Goal: Obtain resource: Download file/media

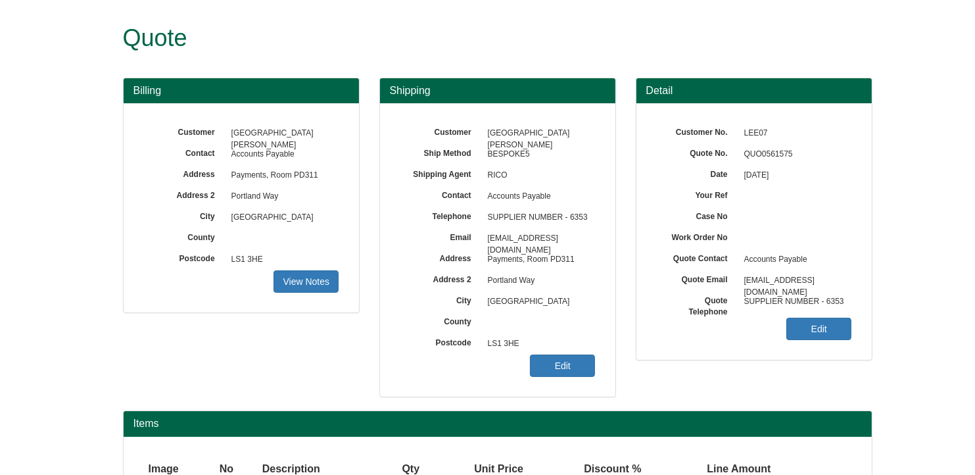
scroll to position [114, 0]
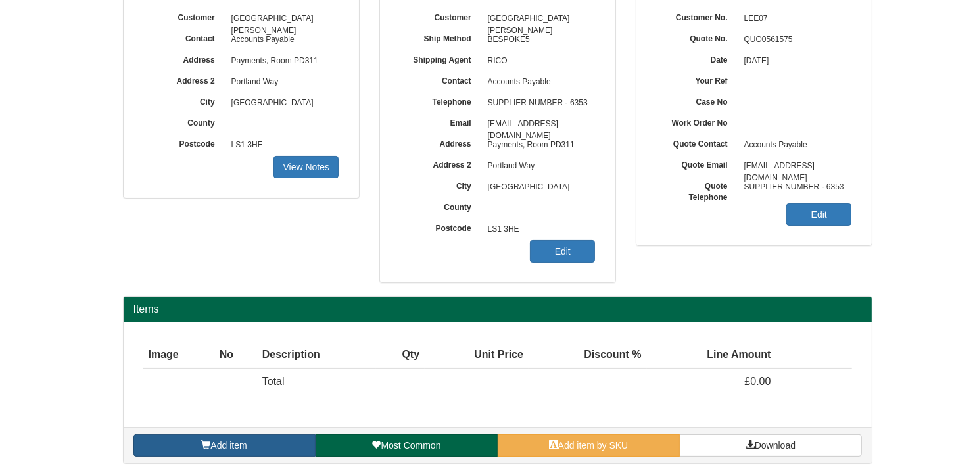
click at [282, 444] on link "Add item" at bounding box center [224, 445] width 182 height 22
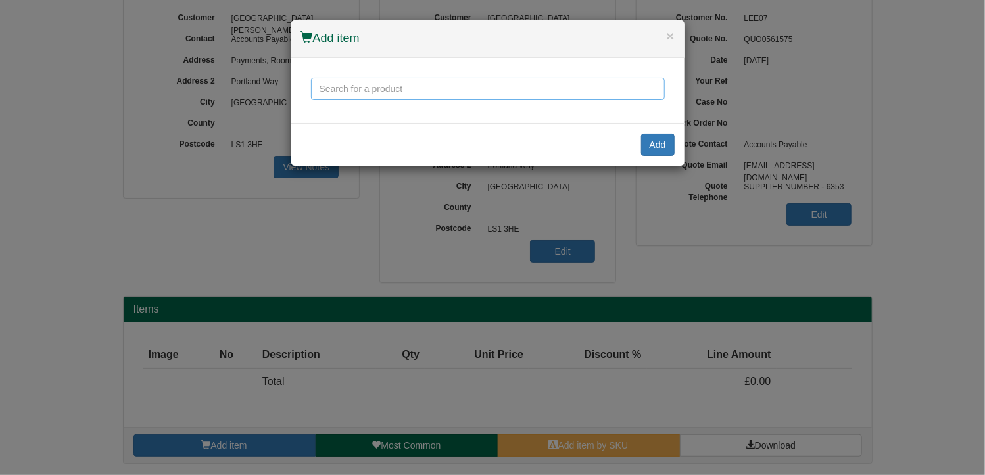
click at [425, 85] on input "text" at bounding box center [488, 89] width 354 height 22
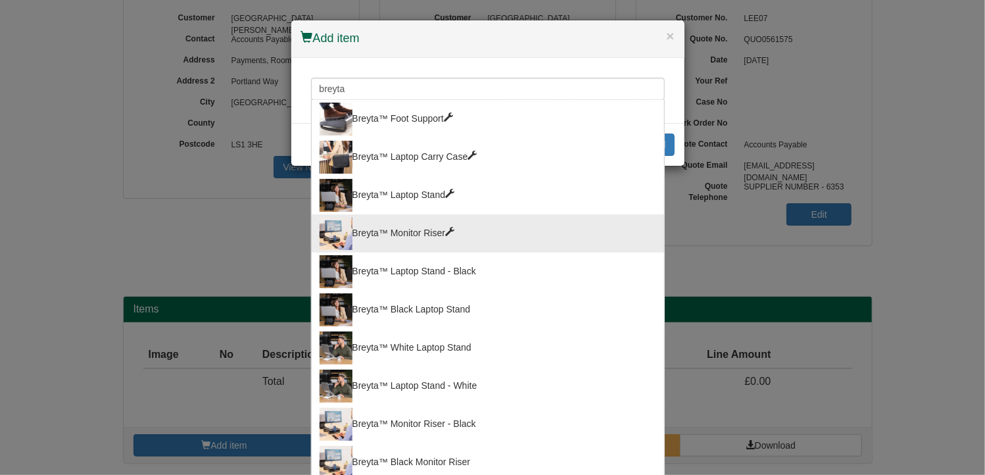
click at [397, 217] on div "Breyta™ Monitor Riser" at bounding box center [487, 233] width 336 height 33
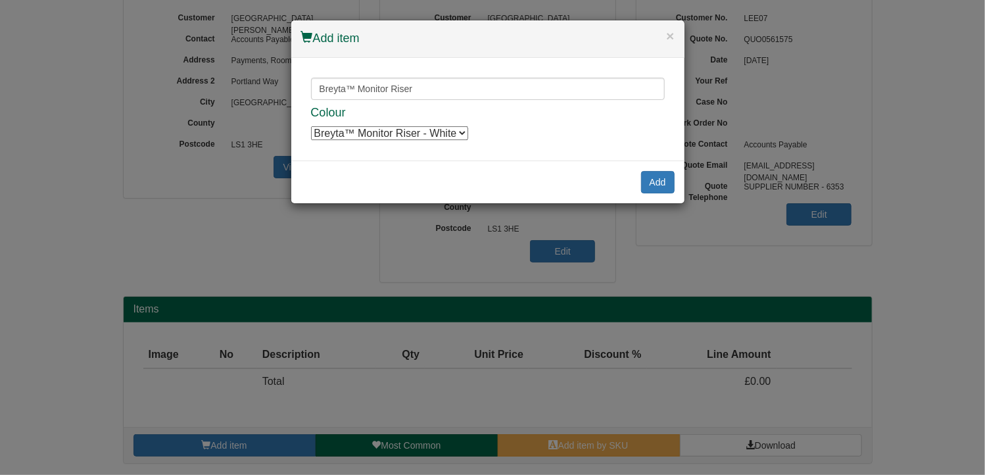
drag, startPoint x: 436, startPoint y: 129, endPoint x: 443, endPoint y: 133, distance: 8.0
click at [436, 129] on select "Breyta™ Monitor Riser - White Breyta™ Monitor Riser - White Breyta™ Monitor Ris…" at bounding box center [389, 133] width 157 height 14
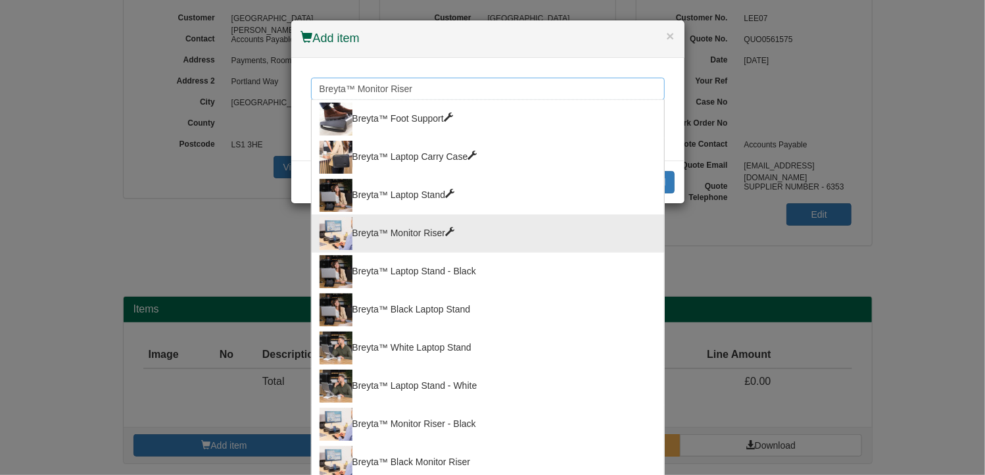
click at [417, 86] on input "Breyta™ Monitor Riser" at bounding box center [488, 89] width 354 height 22
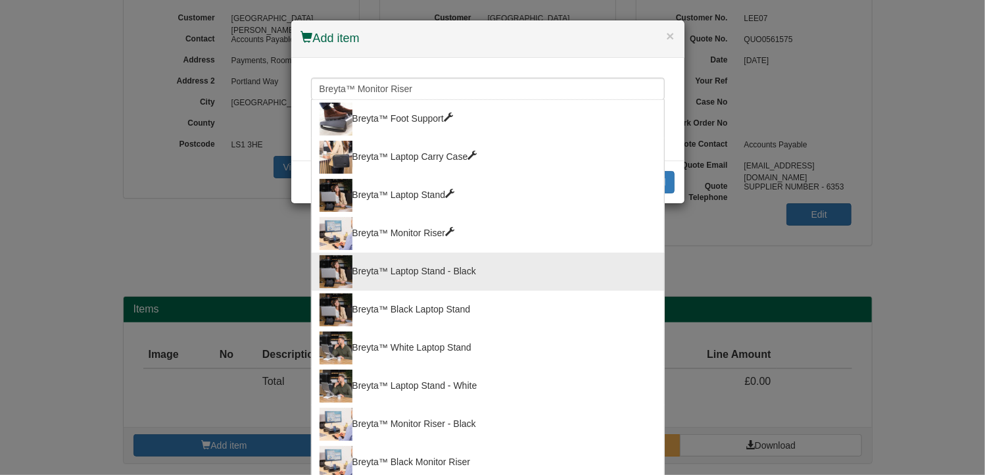
click at [415, 255] on div "Breyta™ Laptop Stand - Black" at bounding box center [487, 271] width 336 height 33
type input "Breyta™ Laptop Stand - Black"
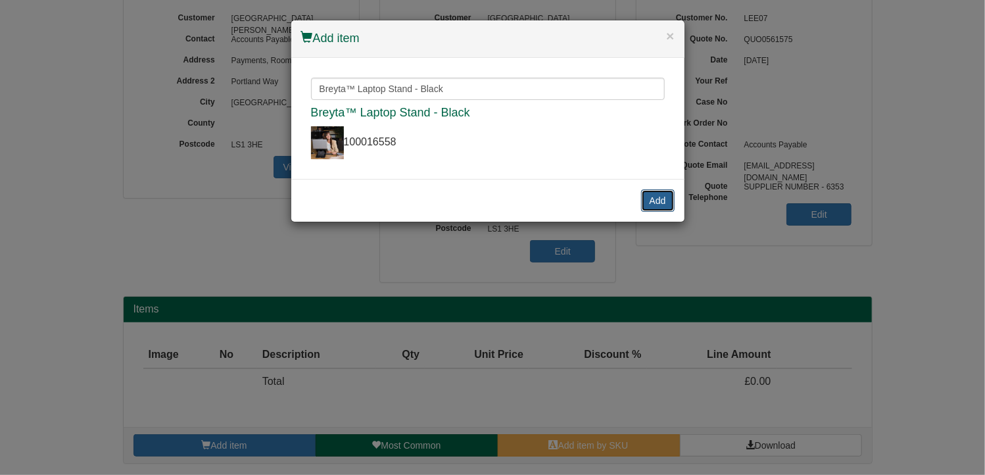
click at [649, 189] on button "Add" at bounding box center [658, 200] width 34 height 22
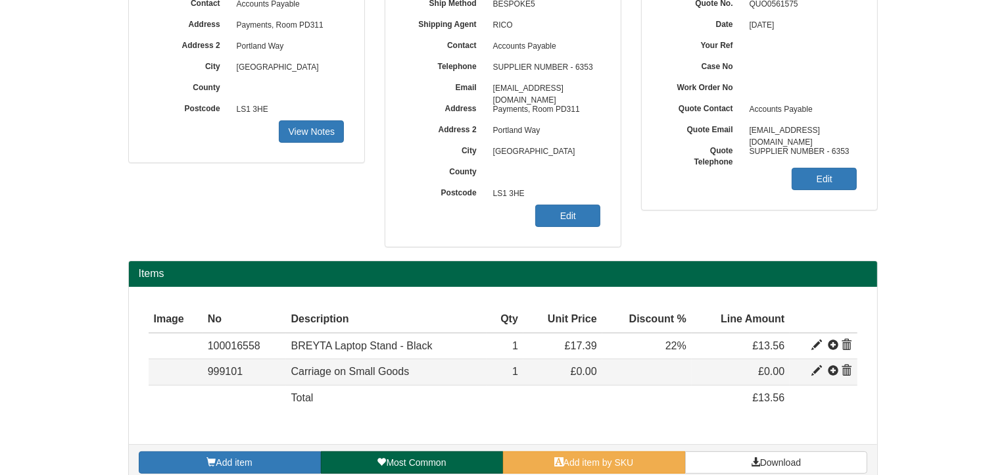
scroll to position [166, 0]
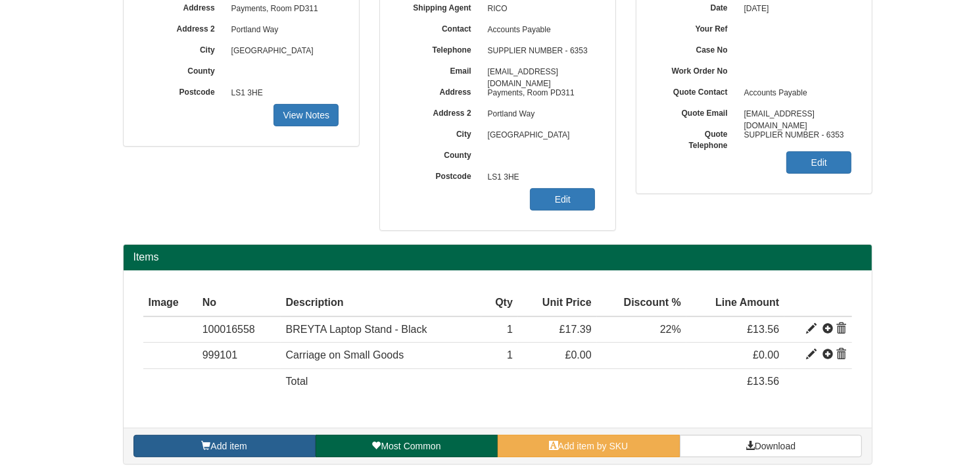
click at [234, 444] on span "Add item" at bounding box center [228, 445] width 36 height 11
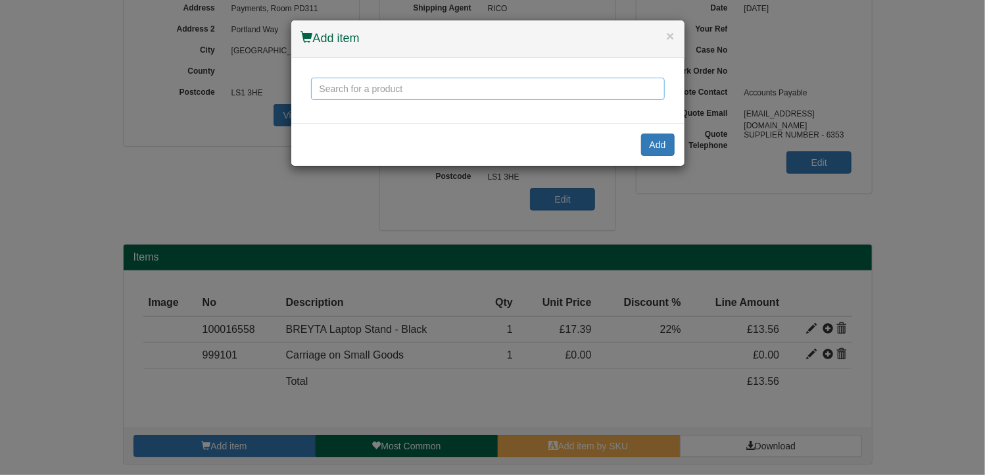
click at [365, 82] on input "text" at bounding box center [488, 89] width 354 height 22
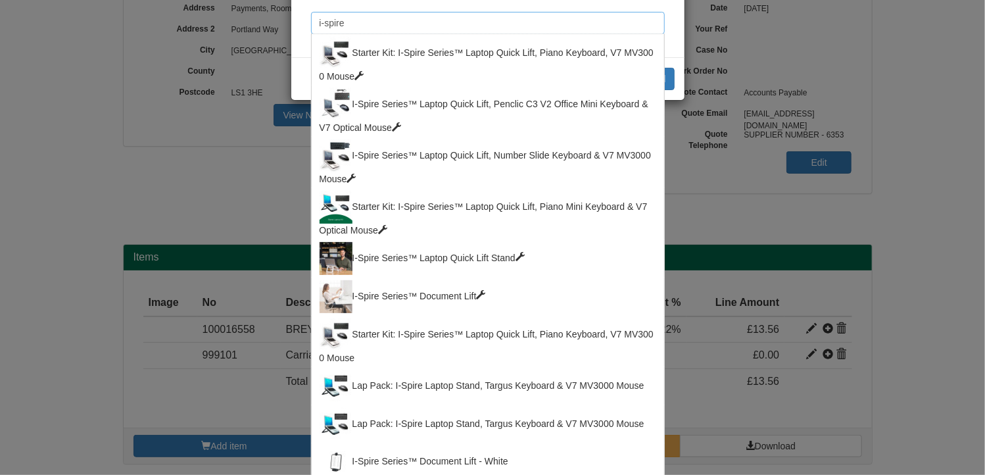
scroll to position [66, 0]
type input "I-Spire Series™ Laptop Quick Lift Stand - Black"
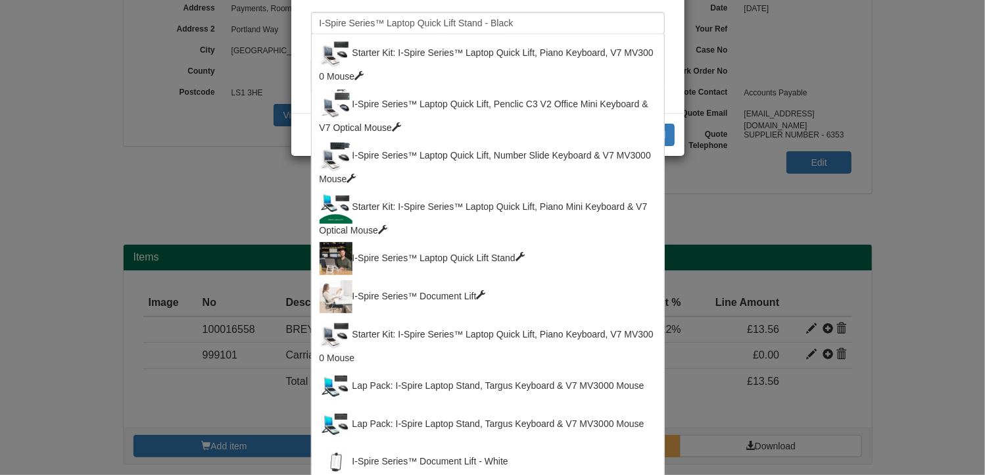
scroll to position [0, 0]
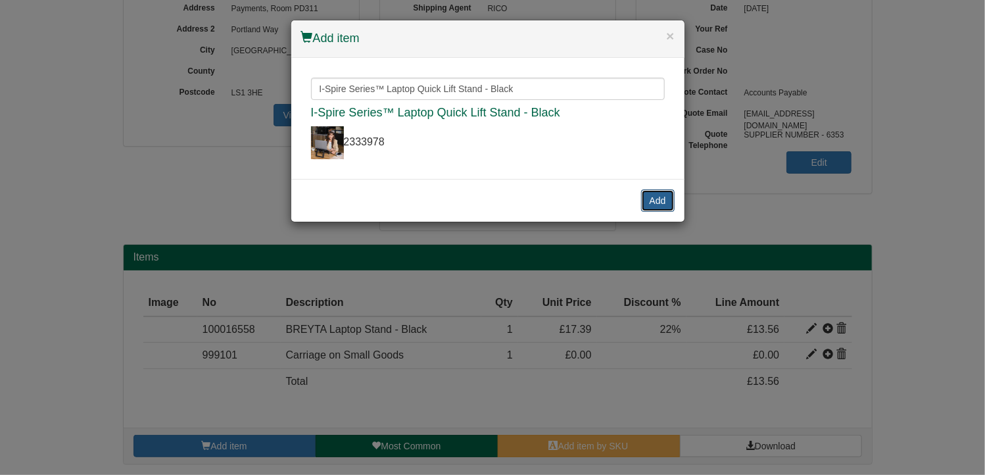
click at [660, 189] on button "Add" at bounding box center [658, 200] width 34 height 22
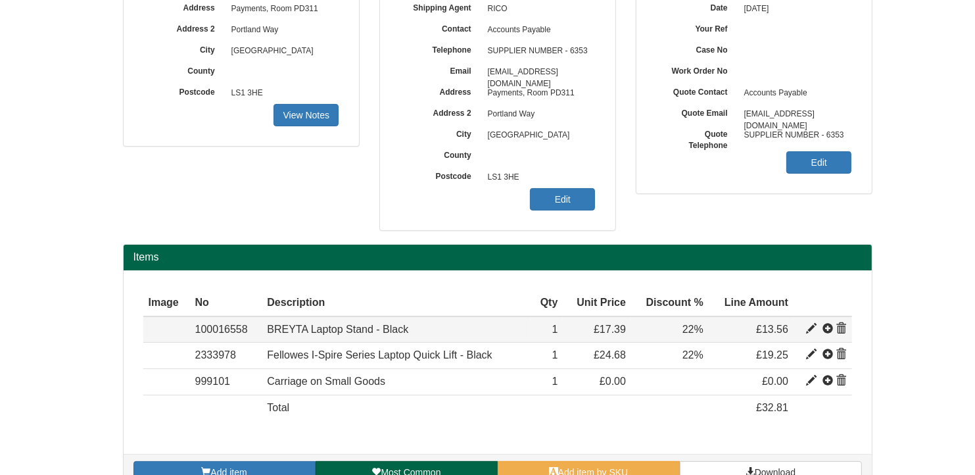
click at [808, 324] on span at bounding box center [811, 328] width 11 height 11
type input "BREYTA Laptop Stand - Black"
type input "3.52"
type input "17.39"
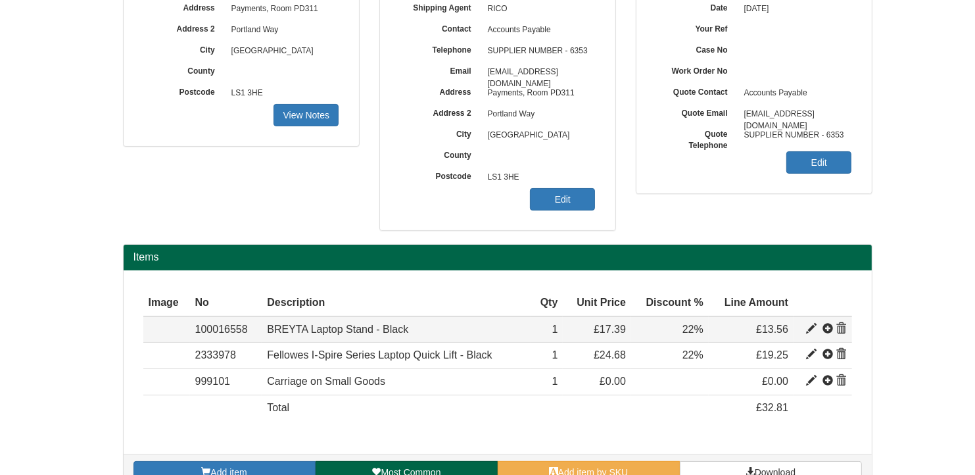
type input "1"
type input "22.00"
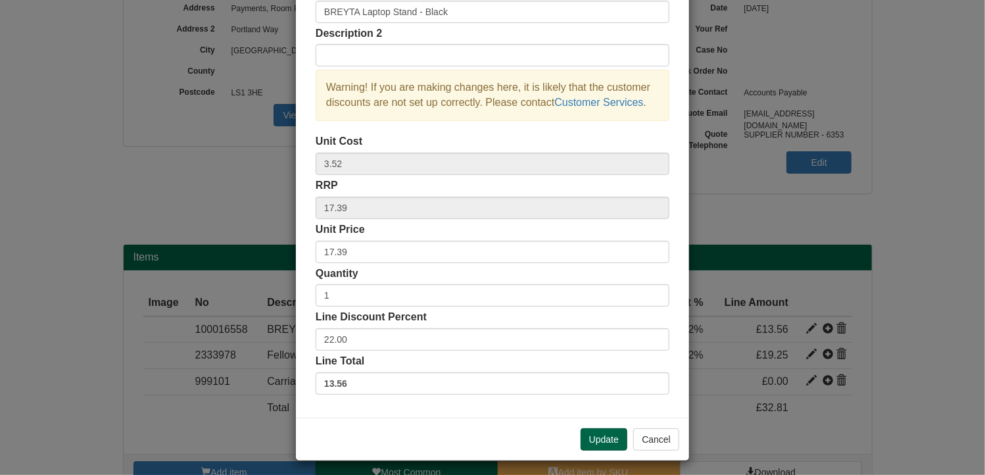
scroll to position [100, 0]
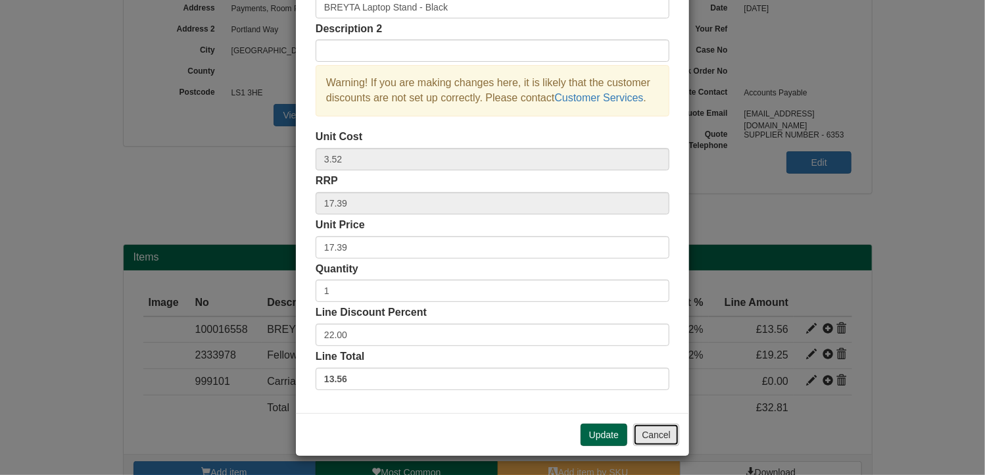
click at [643, 434] on button "Cancel" at bounding box center [656, 434] width 46 height 22
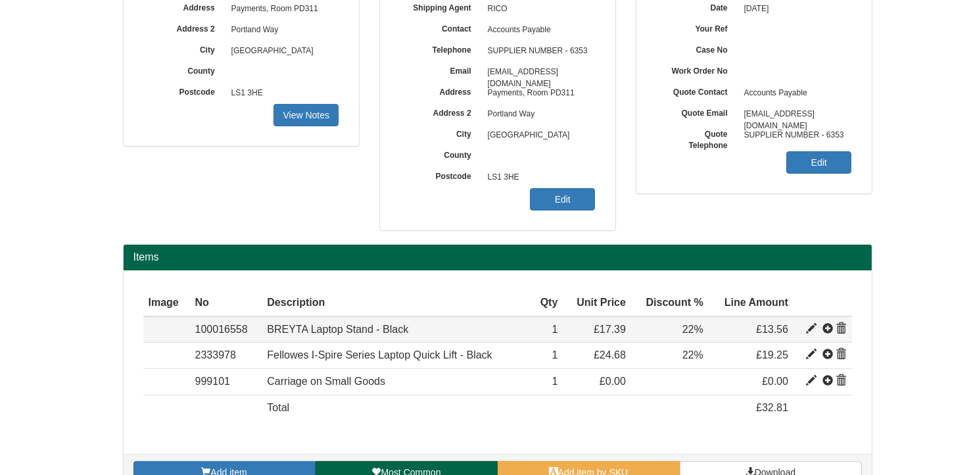
click at [810, 327] on span at bounding box center [811, 328] width 11 height 11
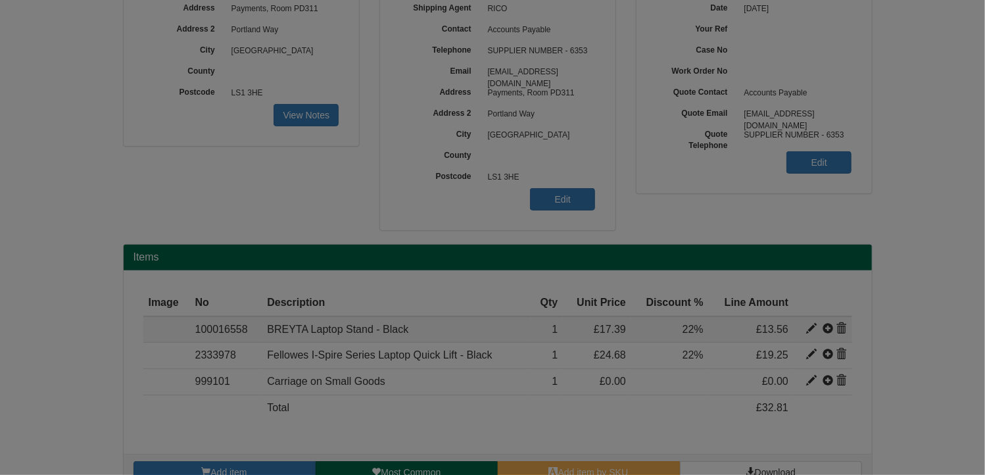
scroll to position [0, 0]
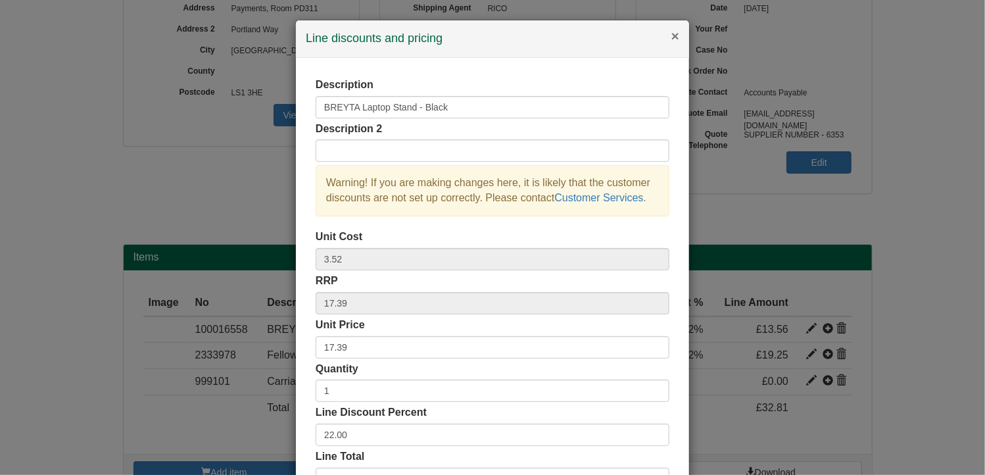
click at [671, 37] on button "×" at bounding box center [675, 36] width 8 height 14
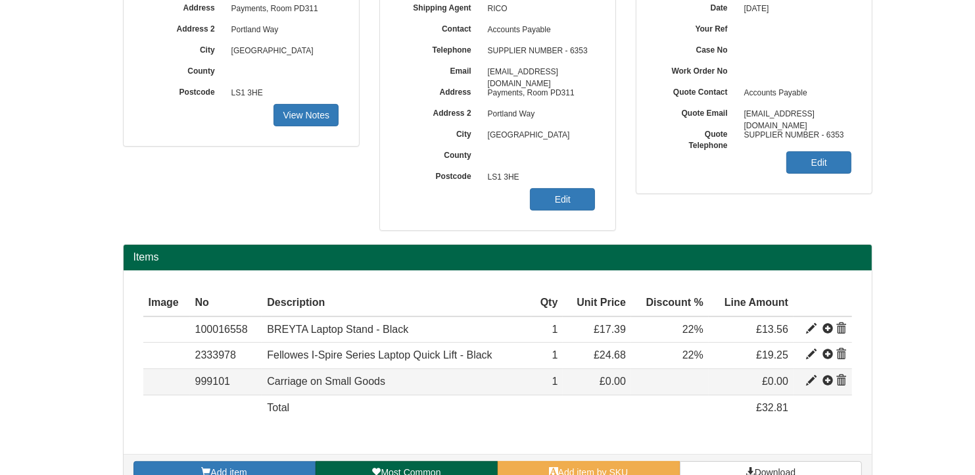
click at [810, 379] on span at bounding box center [811, 380] width 11 height 11
type input "Carriage on Small Goods"
type input "6.58"
type input "11.95"
type input "0.00"
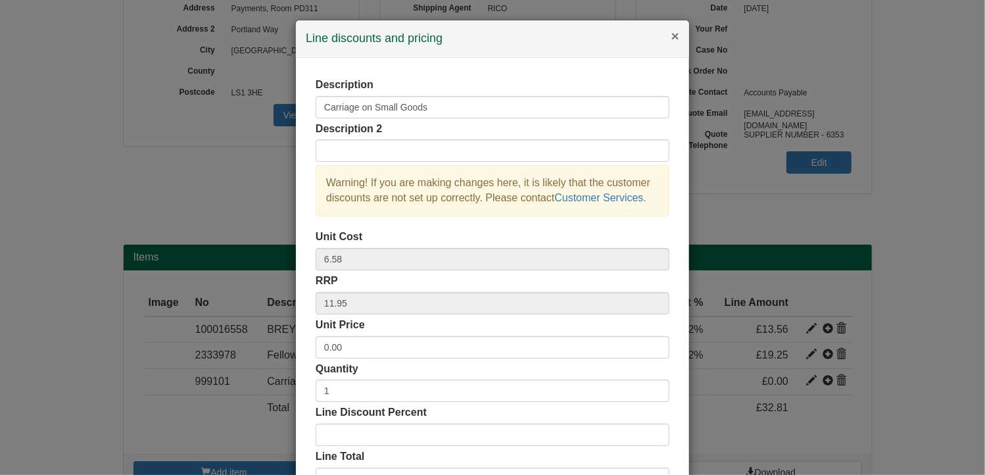
click at [671, 36] on button "×" at bounding box center [675, 36] width 8 height 14
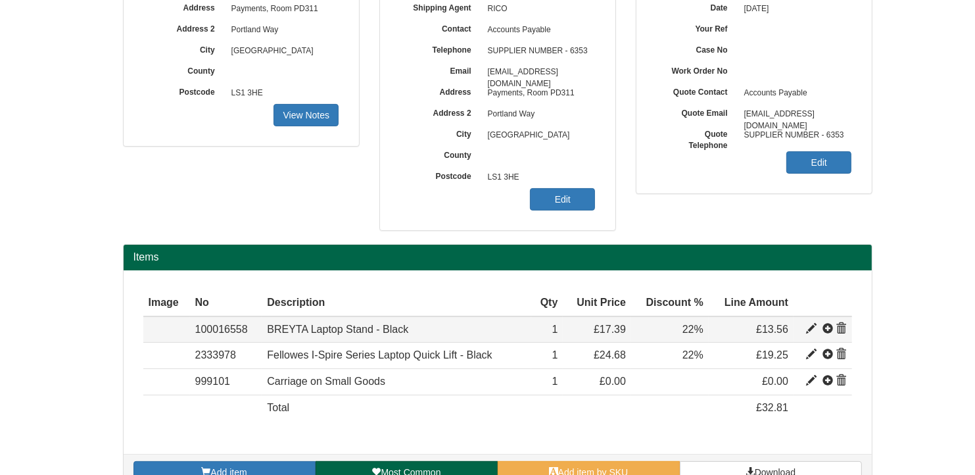
click at [808, 323] on span at bounding box center [811, 328] width 11 height 11
type input "BREYTA Laptop Stand - Black"
type input "3.52"
type input "17.39"
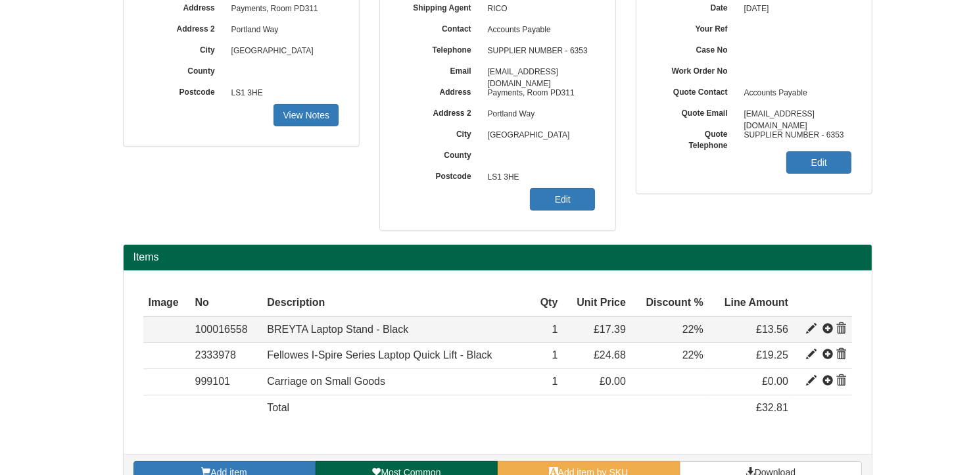
type input "22.00"
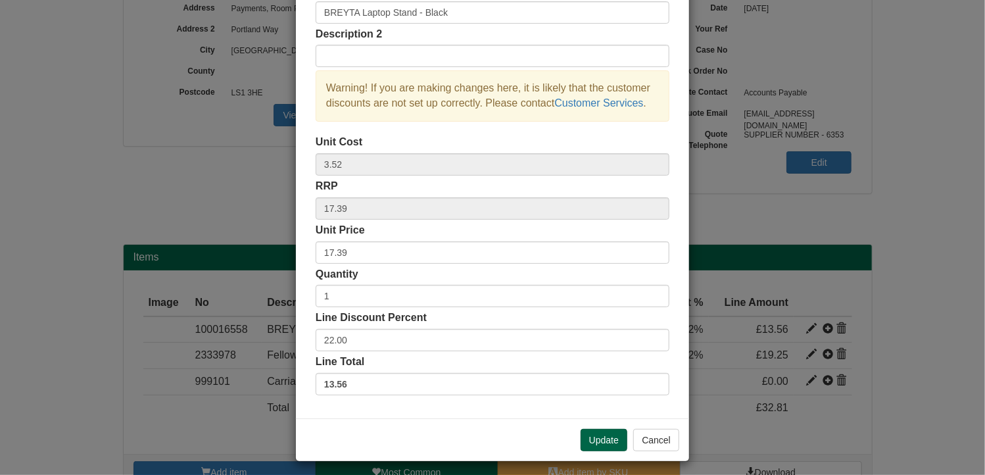
scroll to position [100, 0]
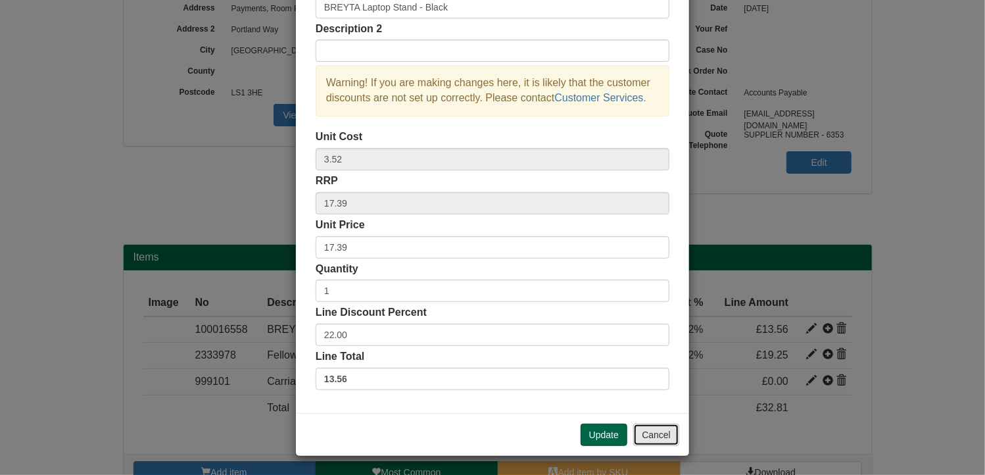
click at [655, 437] on button "Cancel" at bounding box center [656, 434] width 46 height 22
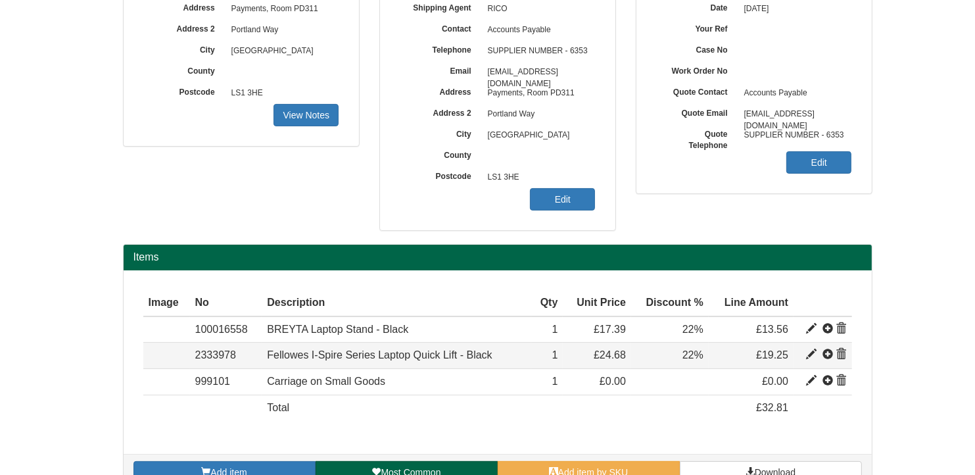
click at [812, 350] on span at bounding box center [811, 354] width 11 height 11
type input "Fellowes I-Spire Series Laptop Quick Lift - Black"
type input "4.19"
type input "24.68"
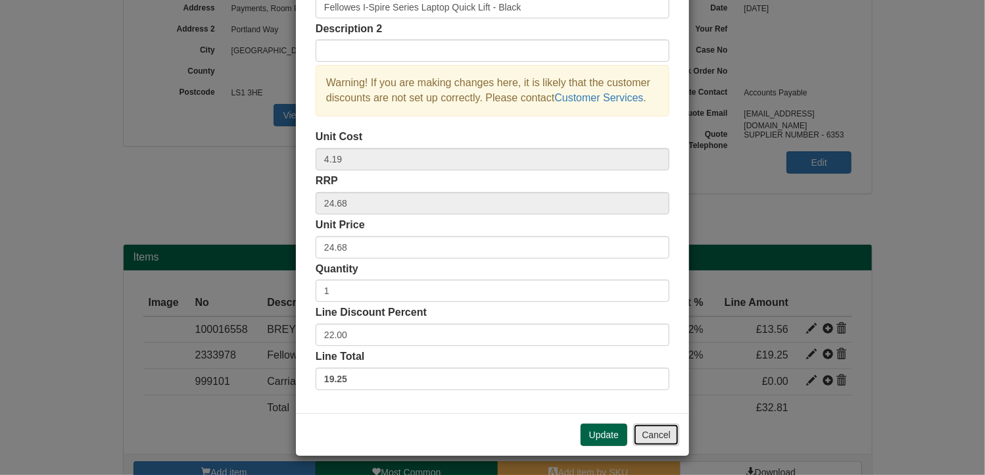
click at [649, 435] on button "Cancel" at bounding box center [656, 434] width 46 height 22
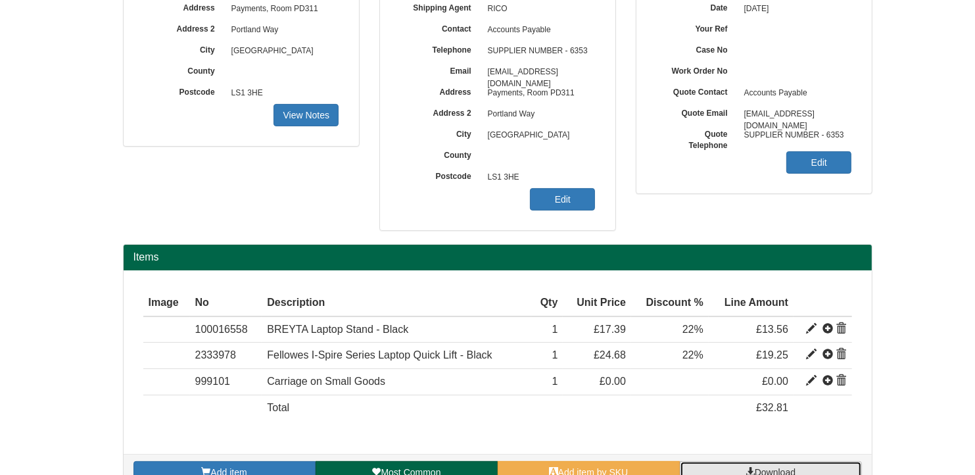
click at [778, 467] on span "Download" at bounding box center [774, 472] width 41 height 11
